Goal: Check status: Check status

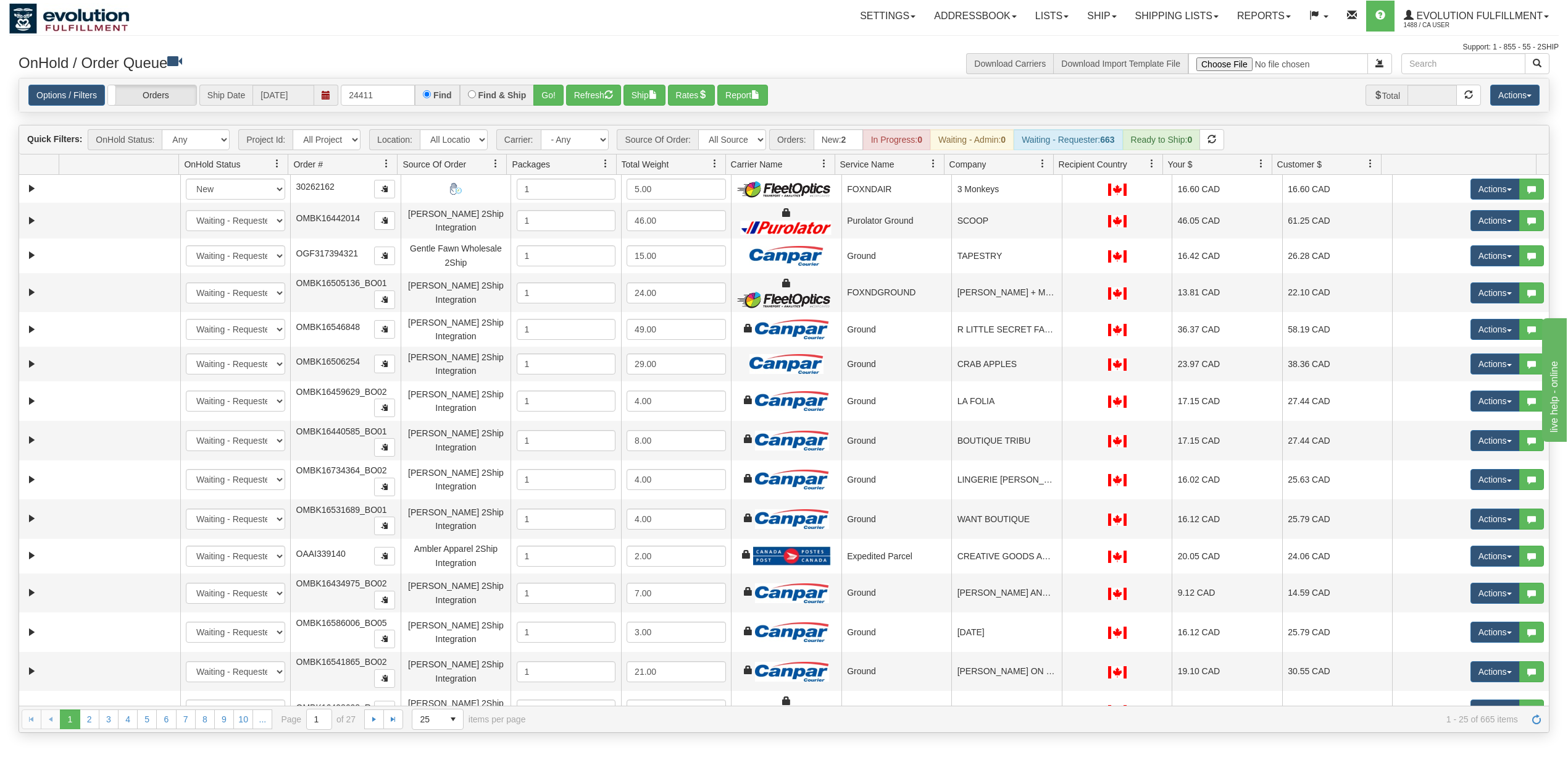
type input "24411"
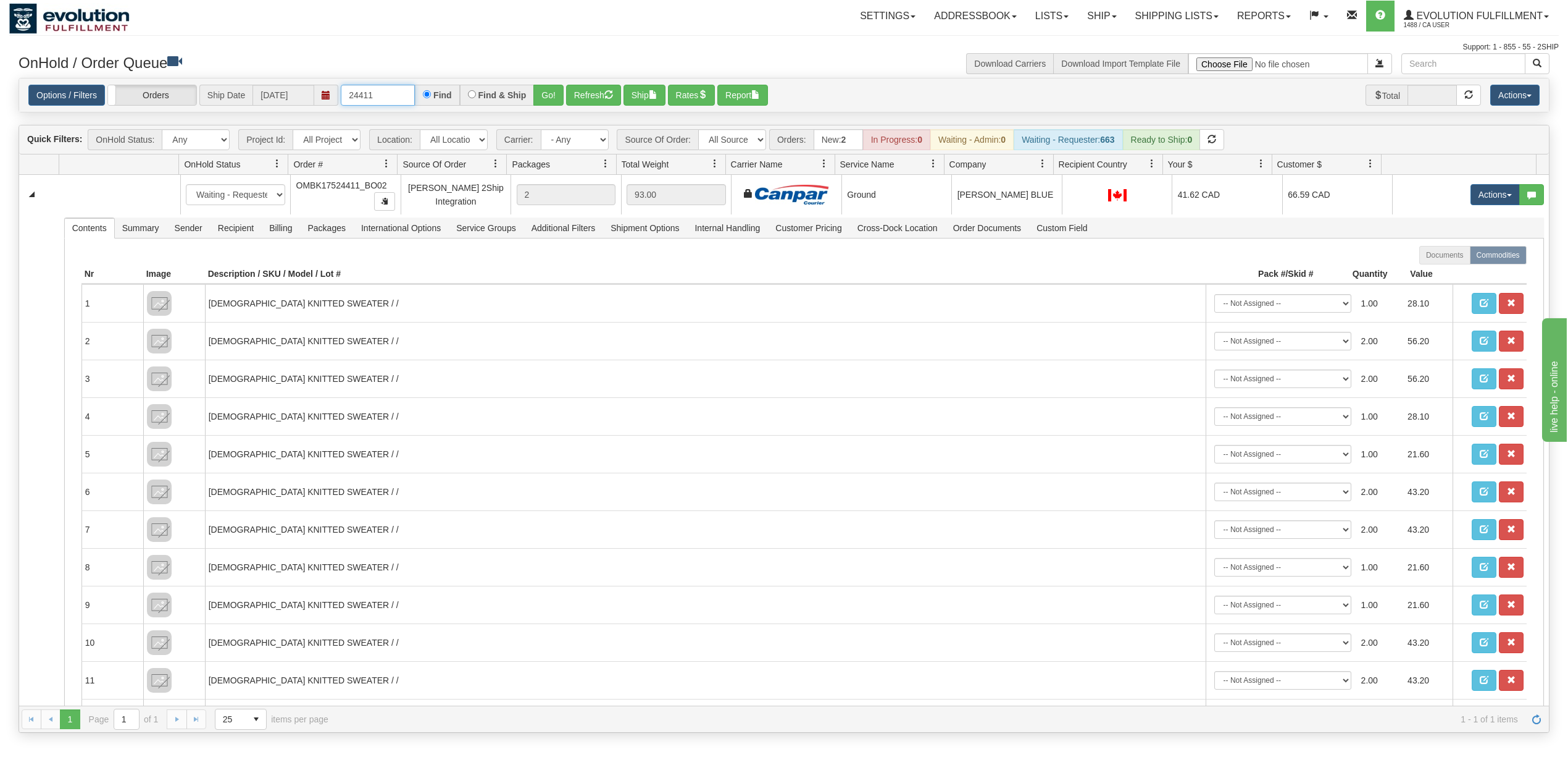
drag, startPoint x: 405, startPoint y: 94, endPoint x: -200, endPoint y: 149, distance: 607.5
click at [0, 149] on html "Toggle navigation Settings Shipping Preferences New Recipients" at bounding box center [784, 378] width 1568 height 757
click at [557, 102] on button "Go!" at bounding box center [548, 95] width 30 height 21
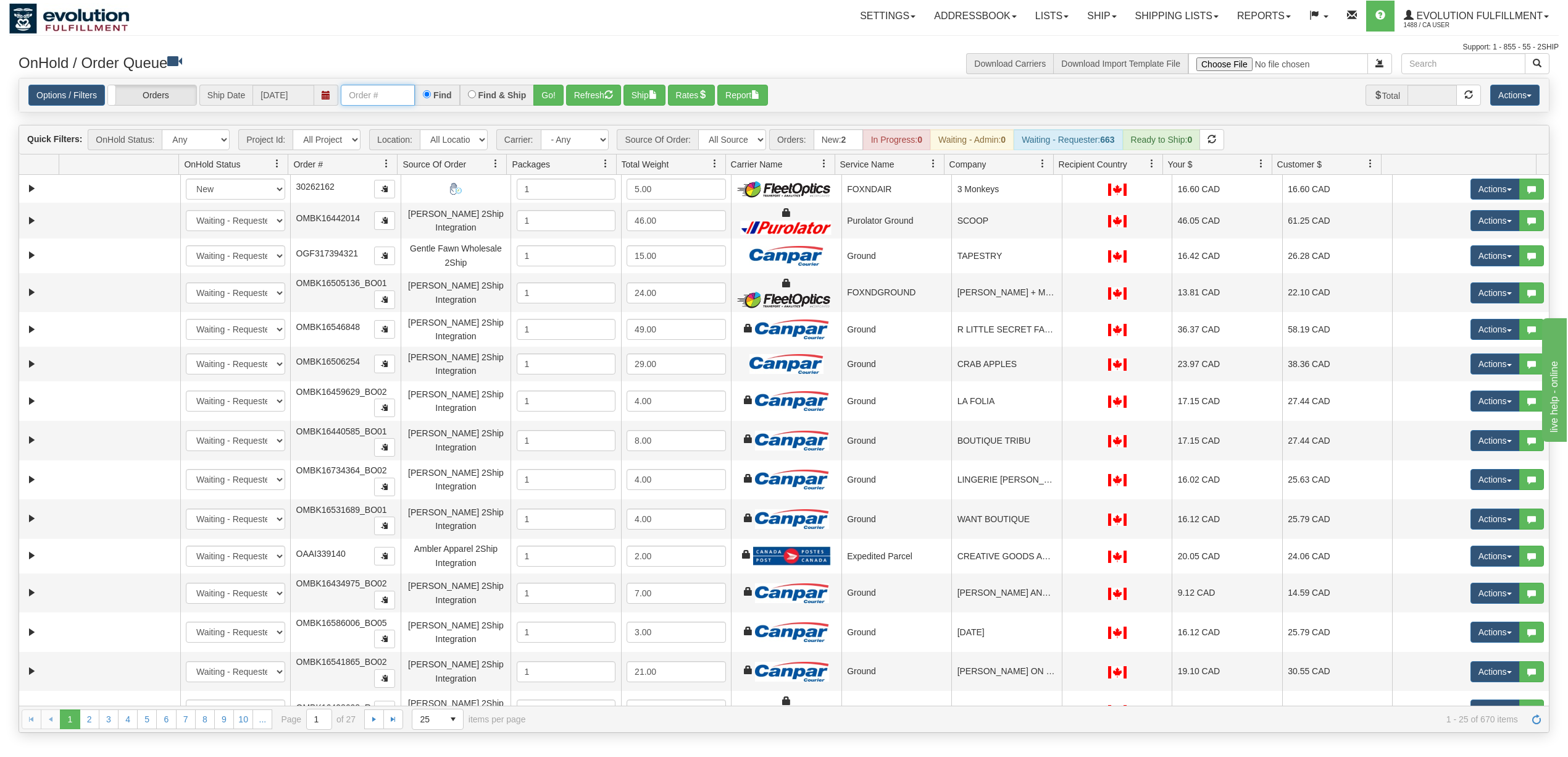
click at [374, 94] on input "text" at bounding box center [378, 95] width 74 height 21
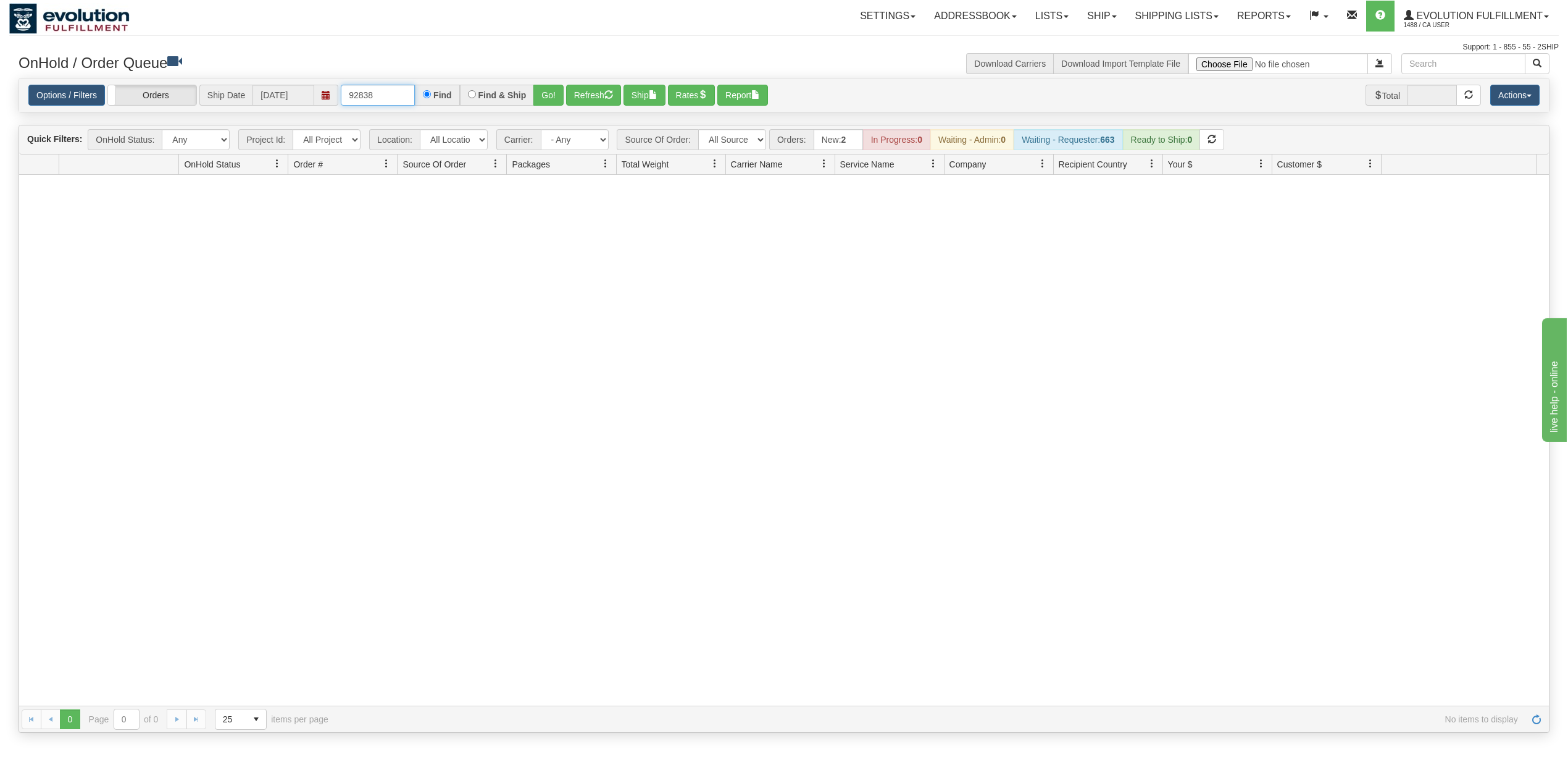
click at [374, 94] on input "92838" at bounding box center [378, 95] width 74 height 21
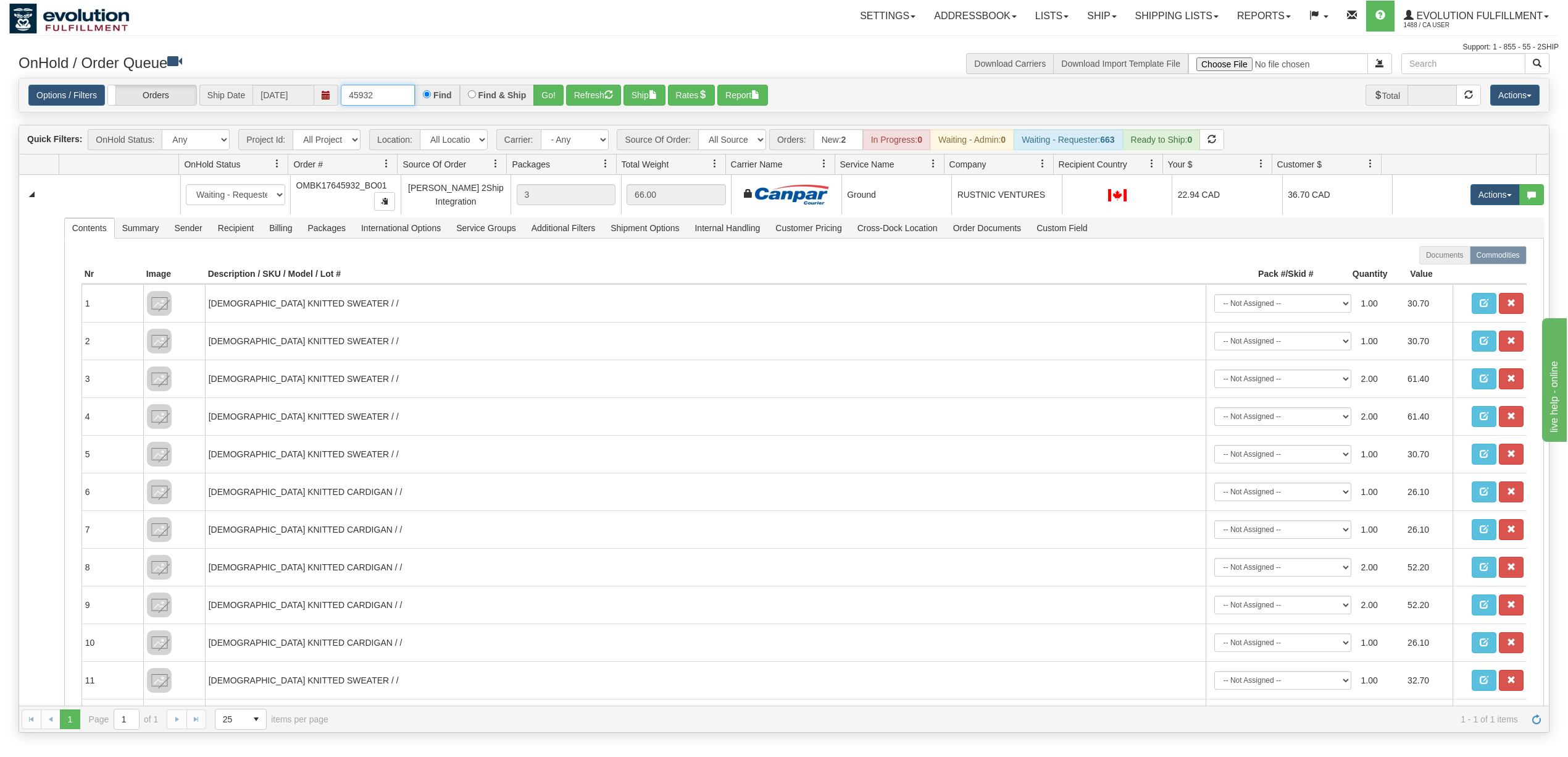
click at [374, 94] on input "45932" at bounding box center [378, 95] width 74 height 21
type input "90896"
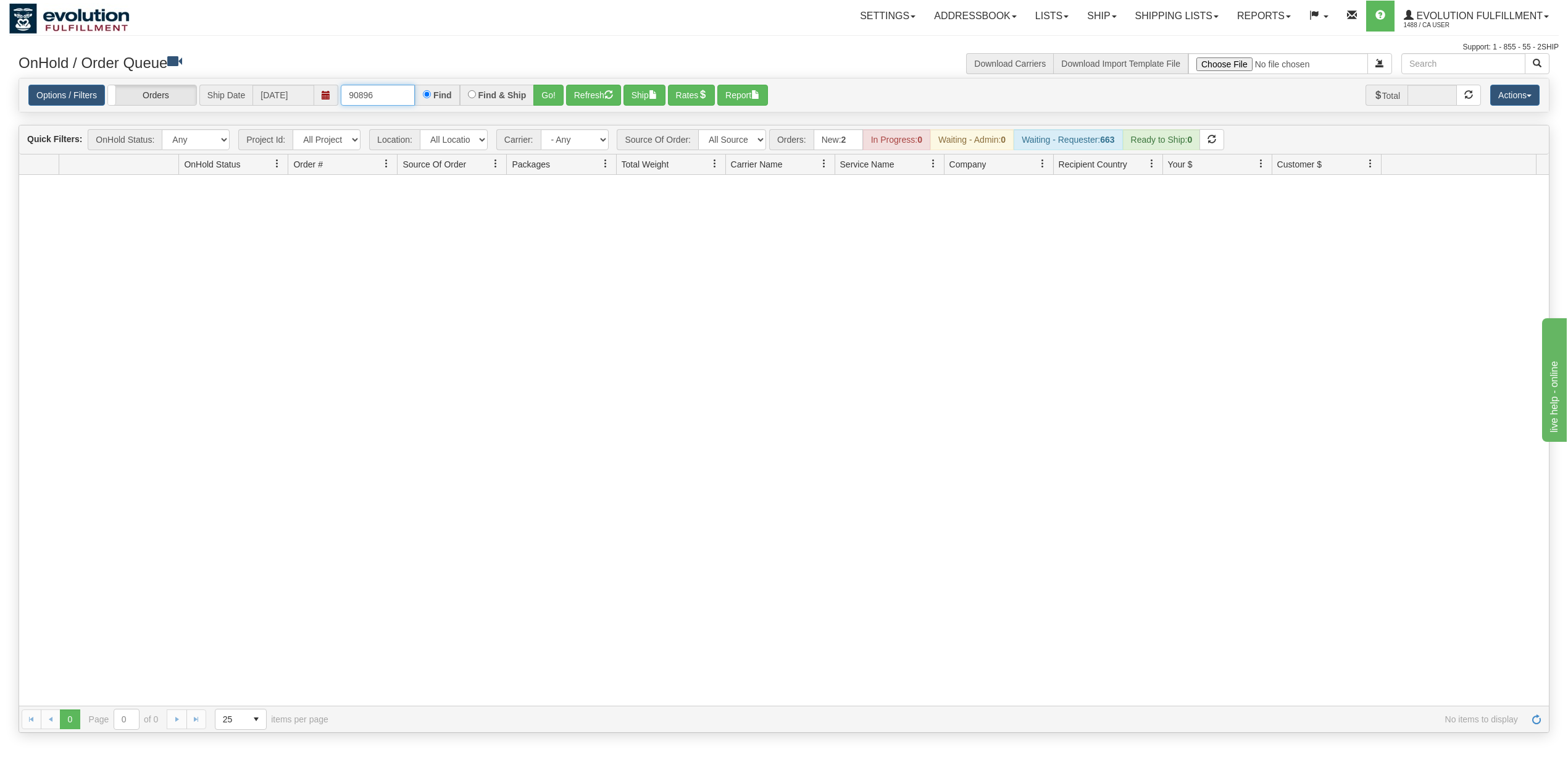
click at [400, 96] on input "90896" at bounding box center [378, 95] width 74 height 21
